Goal: Subscribe to service/newsletter

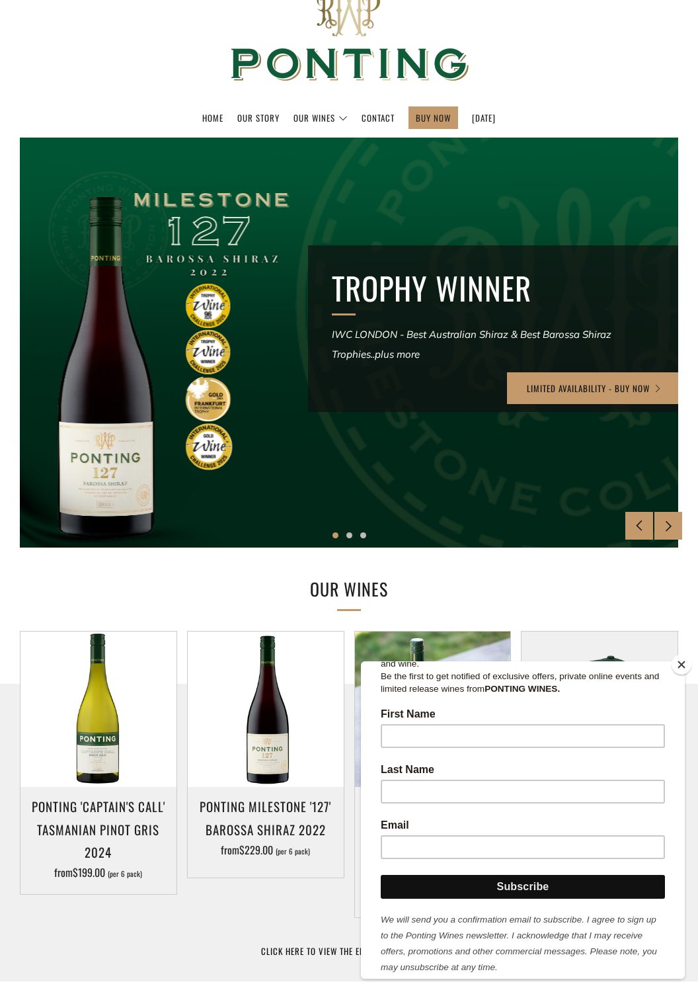
scroll to position [224, 0]
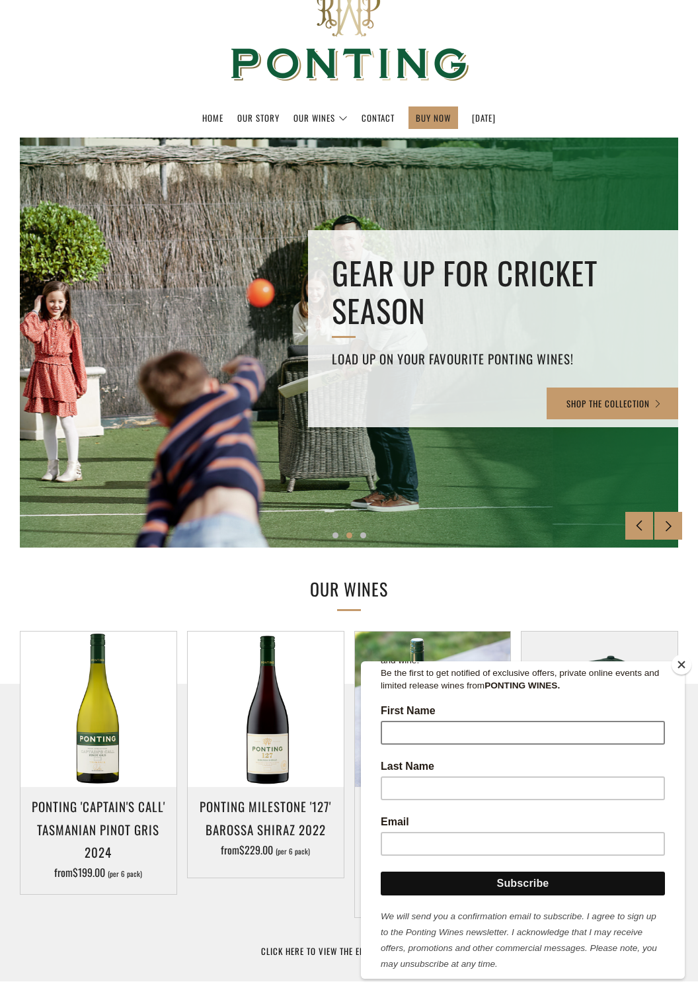
click at [565, 725] on input "First Name" at bounding box center [523, 733] width 284 height 24
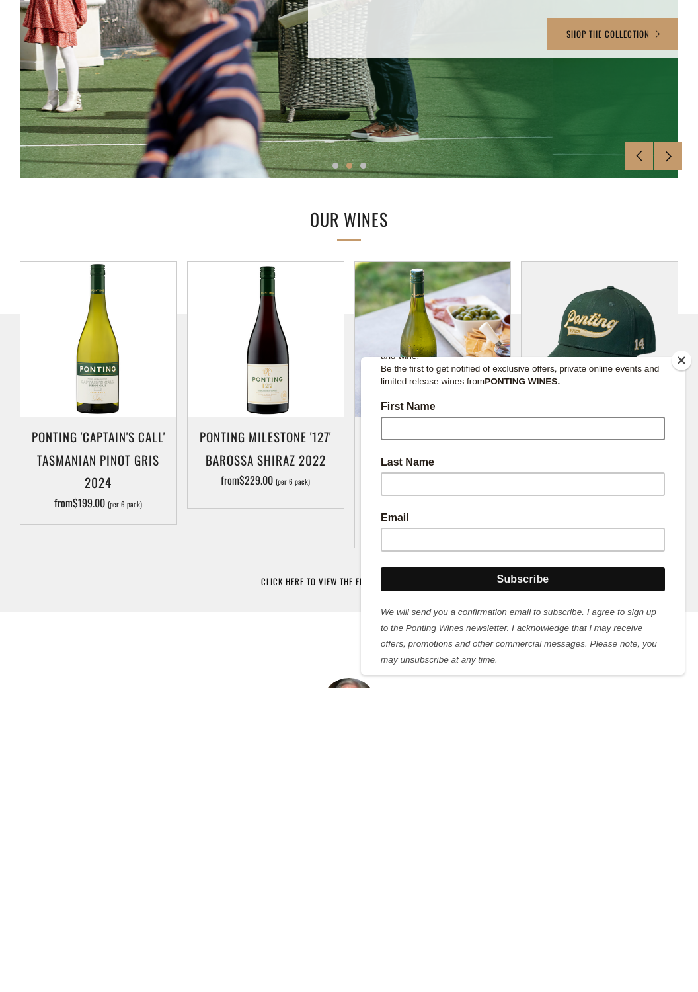
scroll to position [144, 0]
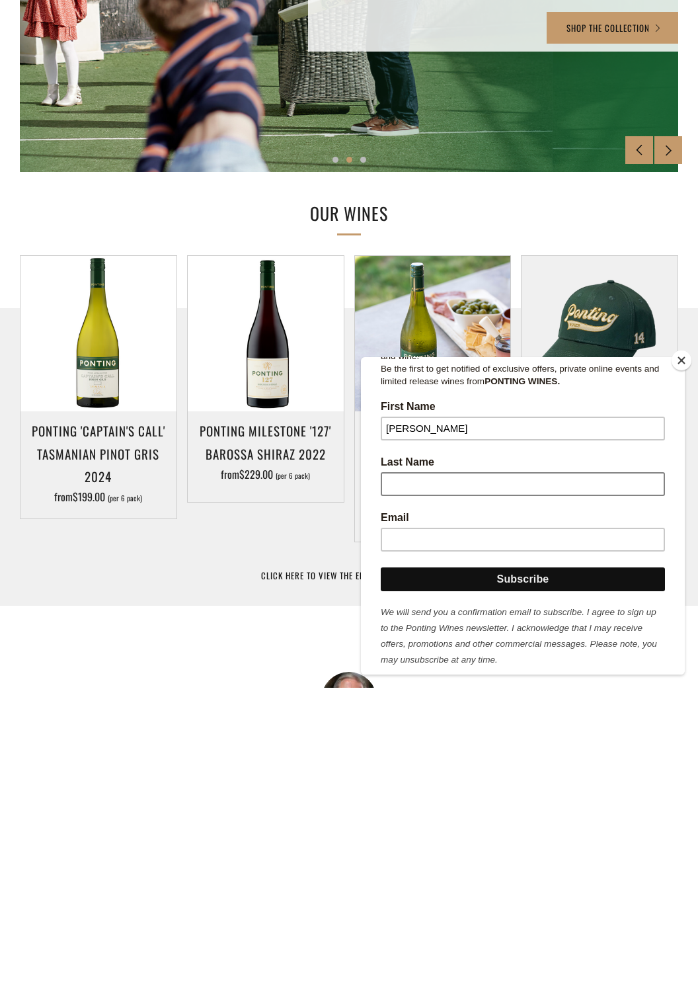
type input "Darren"
click at [398, 472] on input "Last Name" at bounding box center [523, 484] width 284 height 24
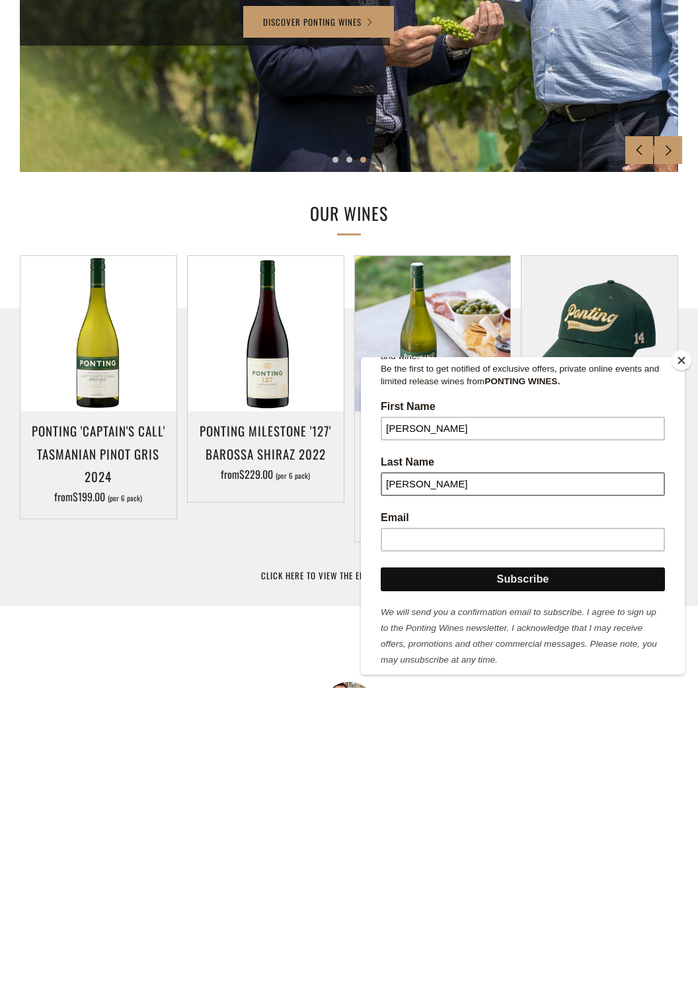
type input "Thompson"
click at [397, 528] on input "Email" at bounding box center [523, 540] width 284 height 24
type input "thommo6172@gmail.com"
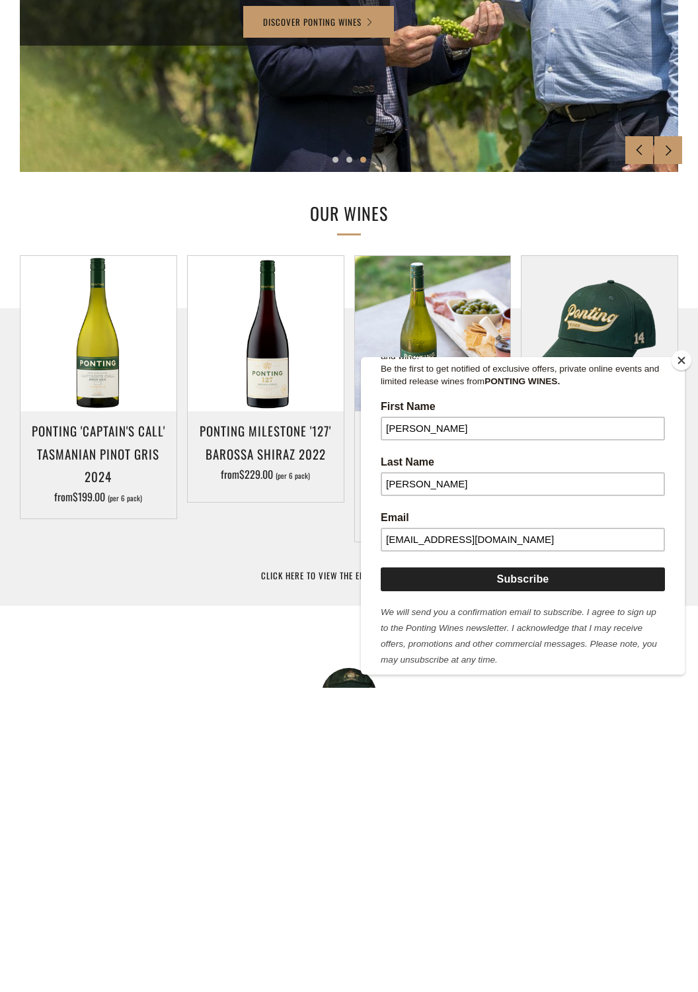
click at [525, 572] on input "Subscribe" at bounding box center [523, 579] width 284 height 24
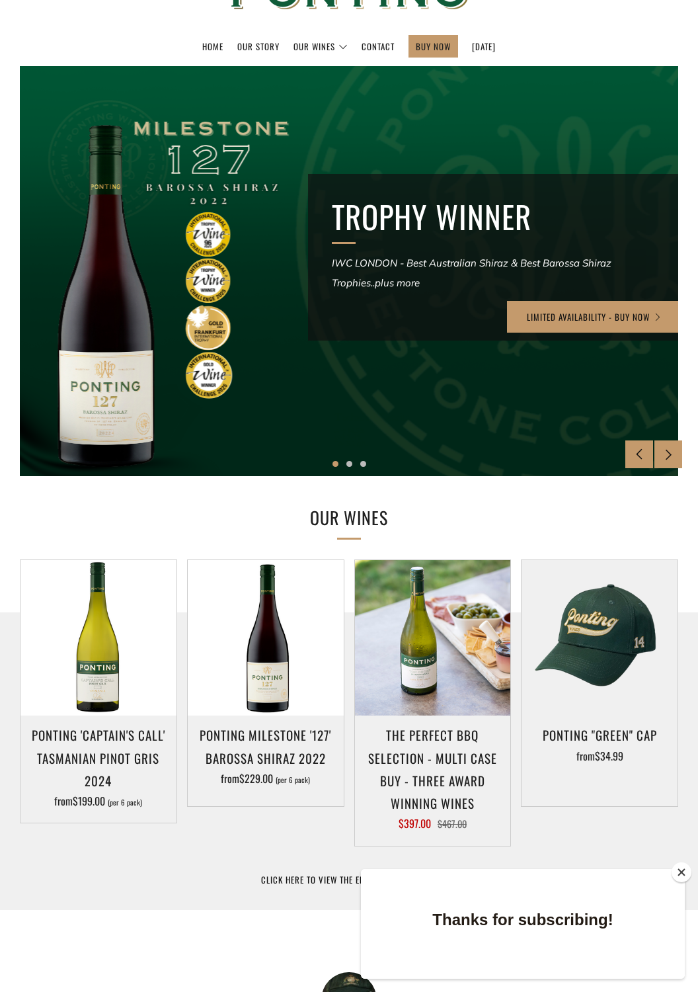
scroll to position [0, 0]
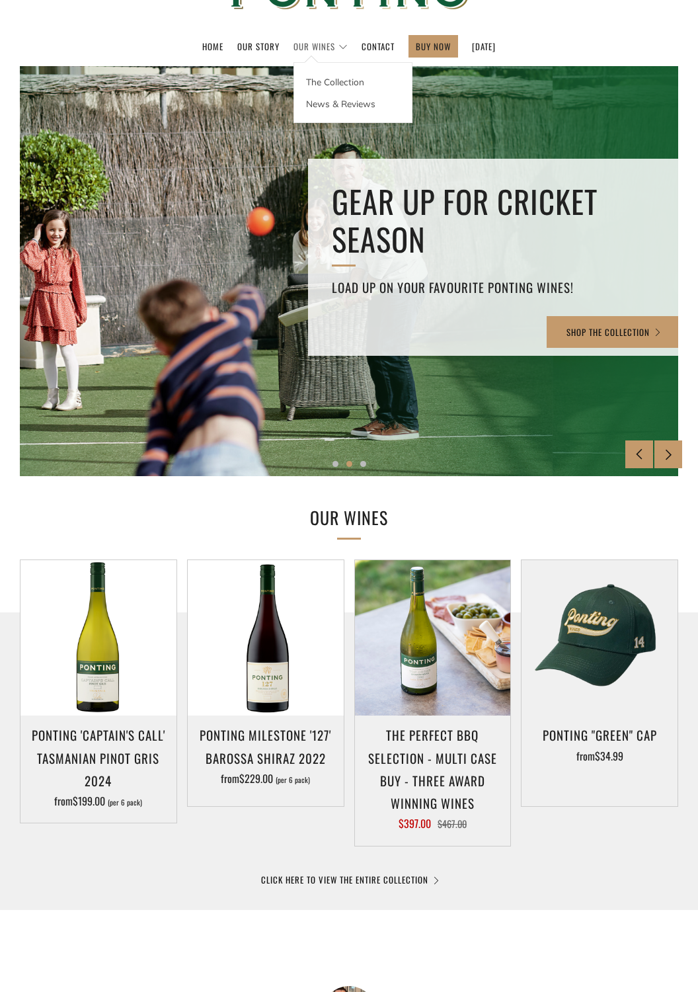
click at [310, 47] on link "Our Wines" at bounding box center [321, 46] width 54 height 21
